Goal: Task Accomplishment & Management: Manage account settings

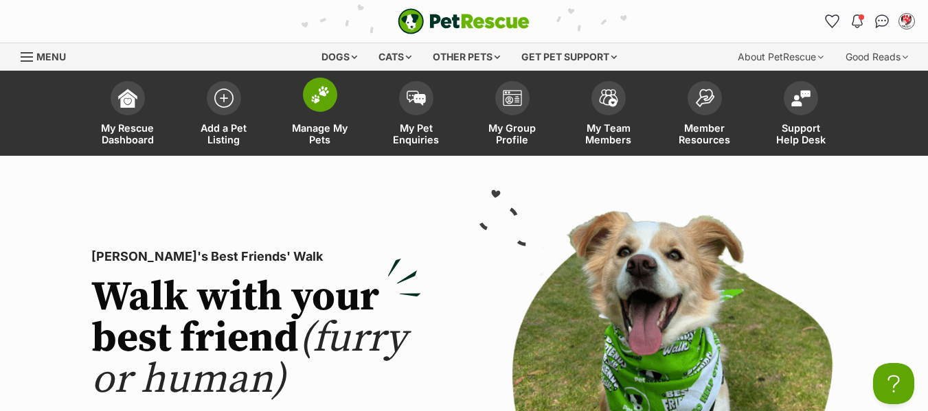
click at [306, 130] on span "Manage My Pets" at bounding box center [320, 133] width 62 height 23
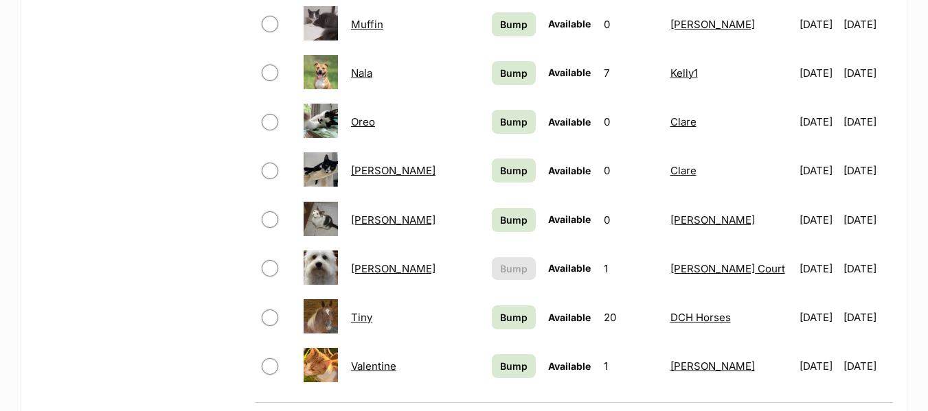
scroll to position [961, 0]
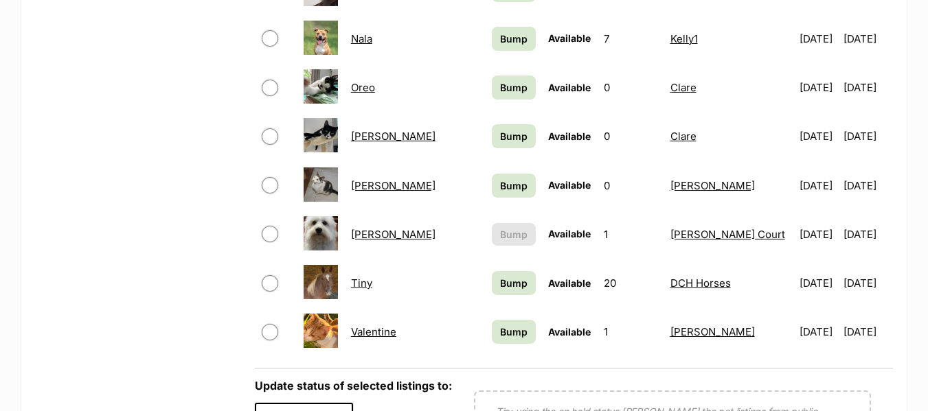
click at [367, 231] on link "[PERSON_NAME]" at bounding box center [393, 234] width 84 height 13
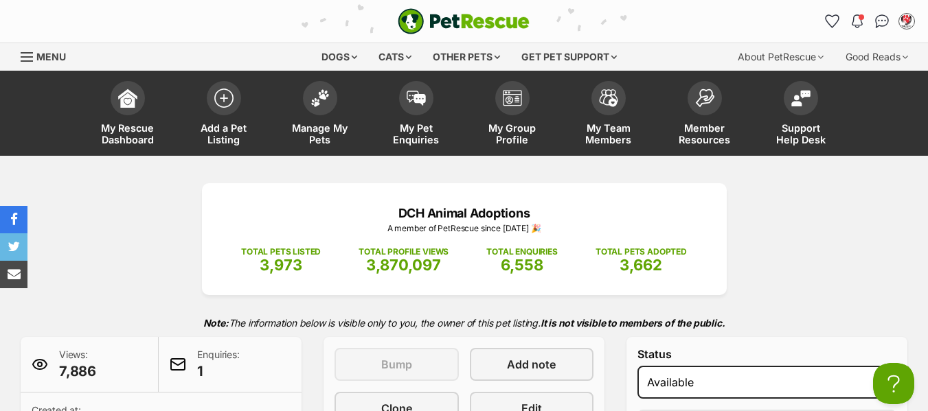
click at [28, 56] on span "Menu" at bounding box center [27, 56] width 12 height 1
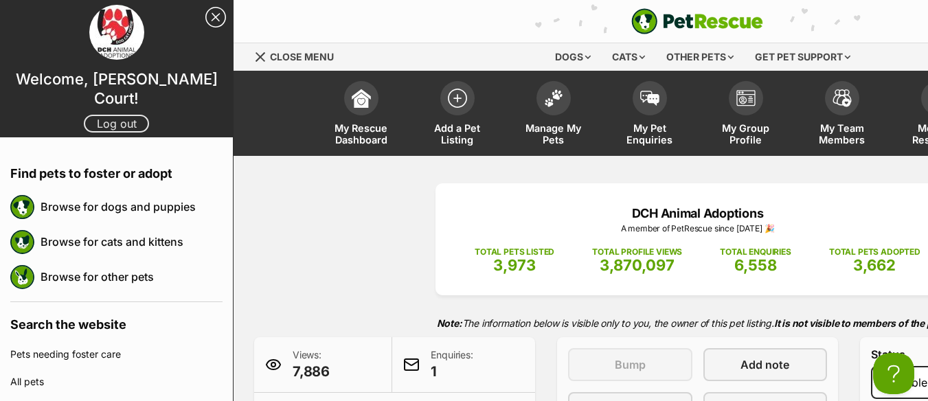
click at [117, 115] on link "Log out" at bounding box center [116, 124] width 65 height 18
